Goal: Check status: Check status

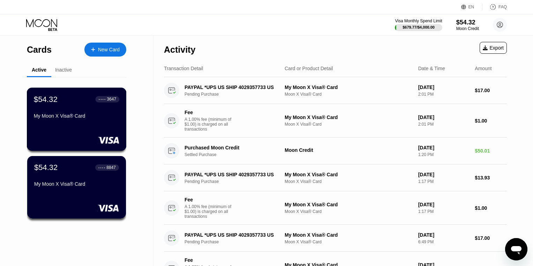
click at [93, 135] on div "$54.32 ● ● ● ● 3647 My Moon X Visa® Card" at bounding box center [77, 119] width 100 height 63
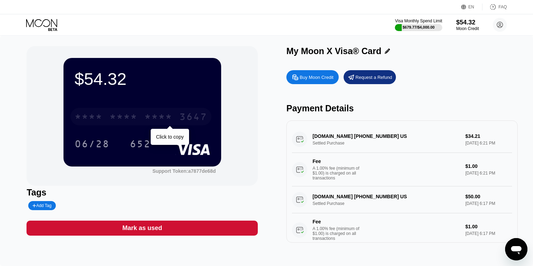
click at [160, 115] on div "* * * *" at bounding box center [158, 117] width 28 height 11
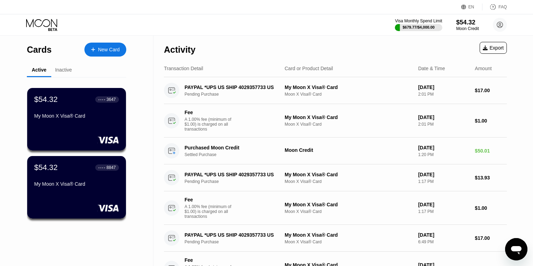
click at [367, 46] on div "Activity Export" at bounding box center [335, 48] width 343 height 24
click at [112, 130] on div "$54.32 ● ● ● ● 3647 My Moon X Visa® Card" at bounding box center [77, 119] width 100 height 63
